Goal: Task Accomplishment & Management: Manage account settings

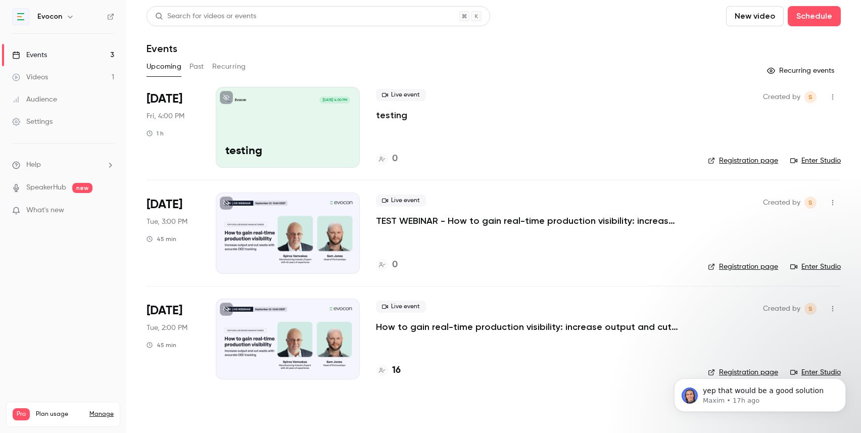
click at [430, 325] on p "How to gain real-time production visibility: increase output and cut waste with…" at bounding box center [527, 327] width 303 height 12
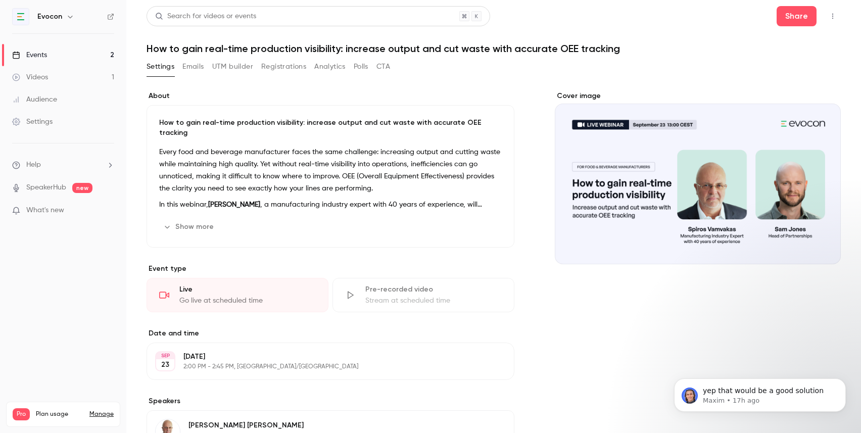
click at [280, 74] on button "Registrations" at bounding box center [283, 67] width 45 height 16
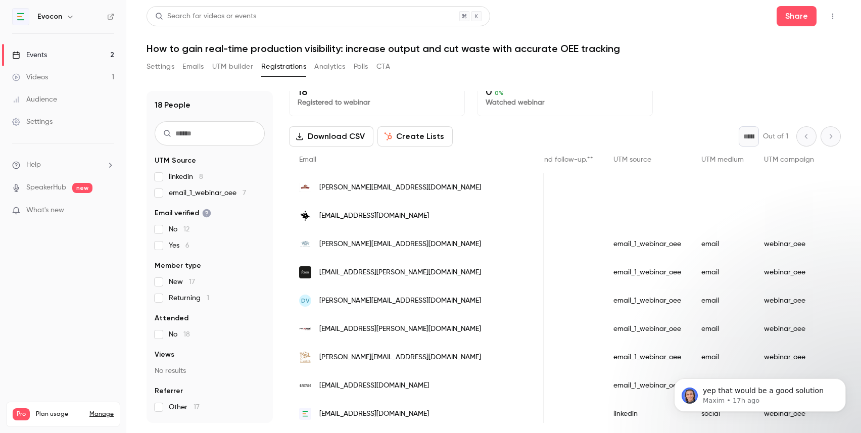
scroll to position [0, 1013]
click at [228, 62] on button "UTM builder" at bounding box center [232, 67] width 41 height 16
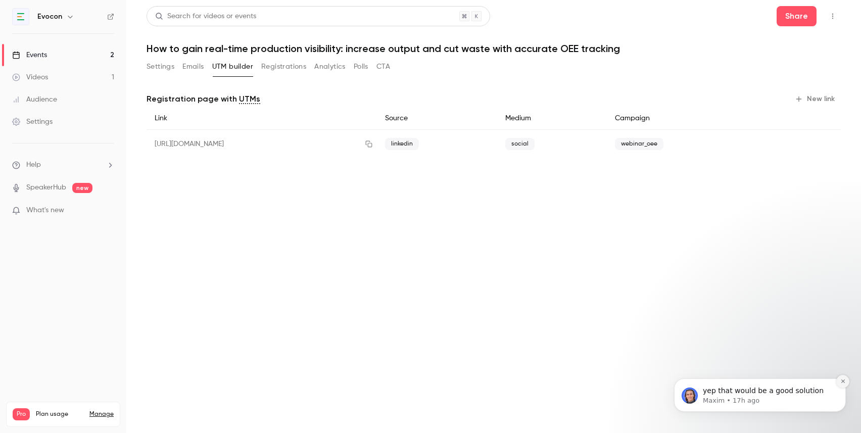
click at [843, 383] on icon "Dismiss notification" at bounding box center [843, 382] width 6 height 6
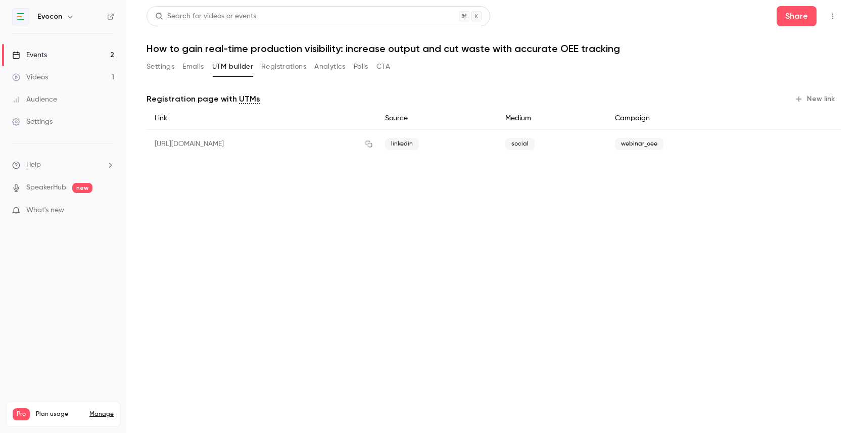
click at [159, 68] on button "Settings" at bounding box center [161, 67] width 28 height 16
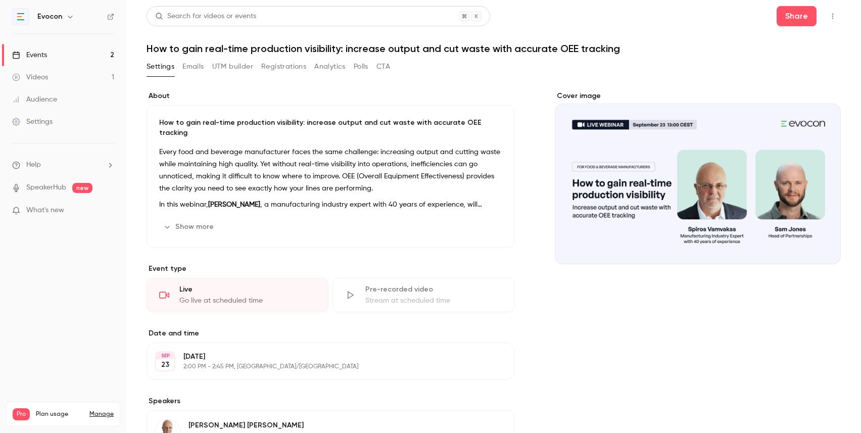
click at [234, 67] on button "UTM builder" at bounding box center [232, 67] width 41 height 16
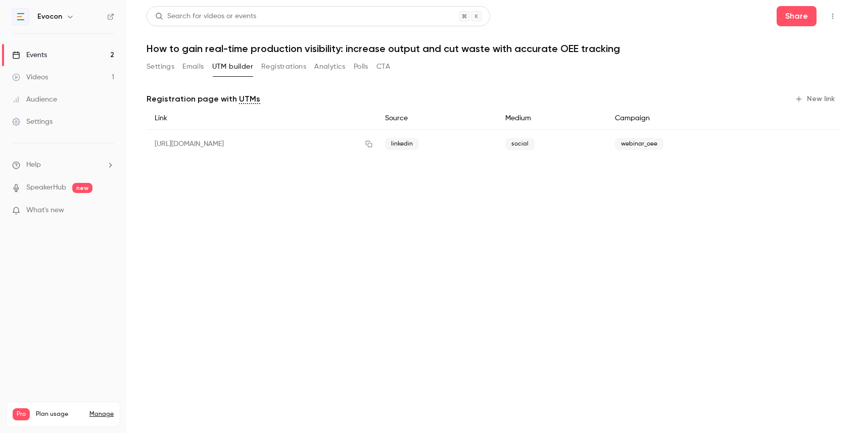
click at [274, 70] on button "Registrations" at bounding box center [283, 67] width 45 height 16
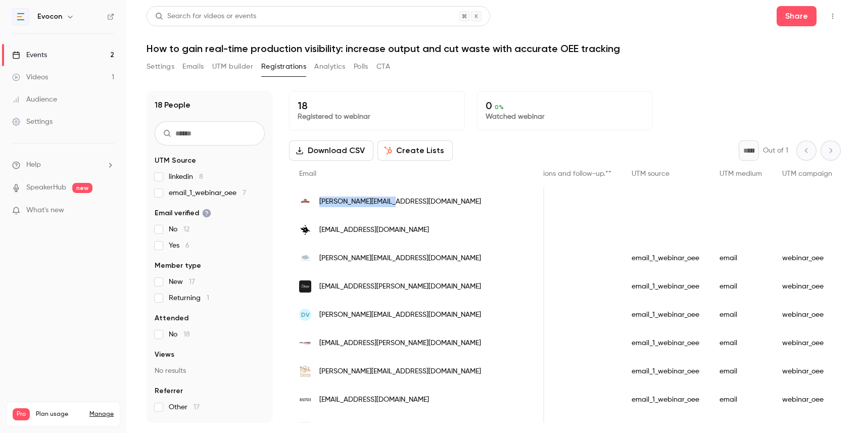
drag, startPoint x: 392, startPoint y: 202, endPoint x: 318, endPoint y: 202, distance: 73.8
click at [318, 202] on div "[PERSON_NAME][EMAIL_ADDRESS][DOMAIN_NAME]" at bounding box center [416, 201] width 255 height 28
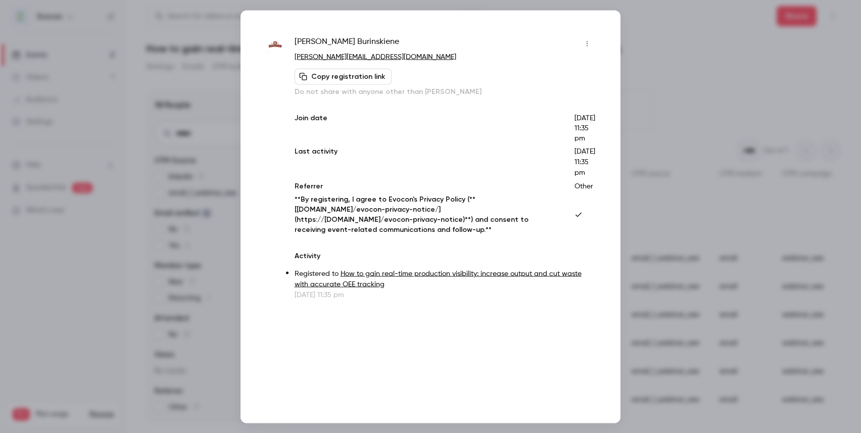
click at [650, 87] on div at bounding box center [430, 216] width 861 height 433
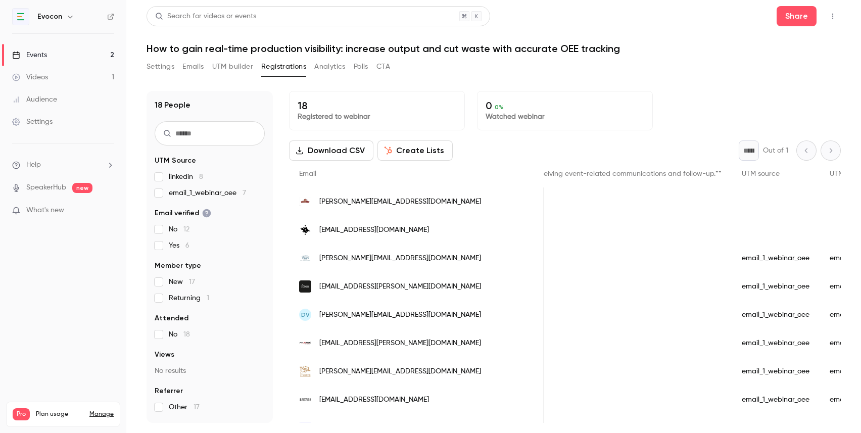
scroll to position [0, 881]
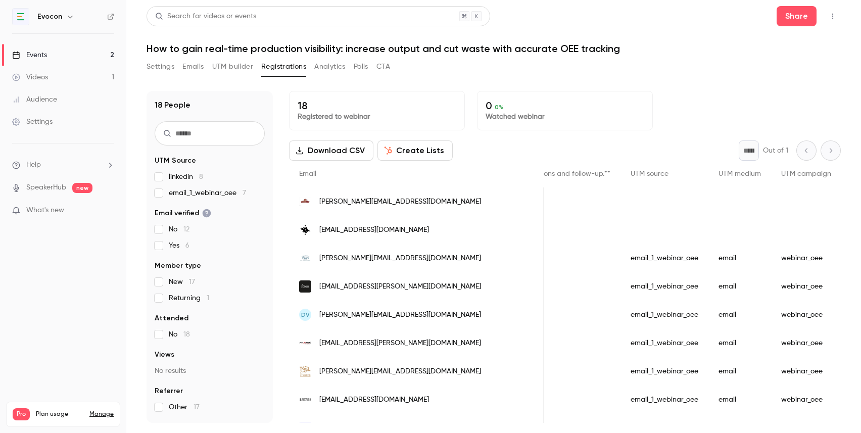
scroll to position [0, 1057]
